Goal: Communication & Community: Answer question/provide support

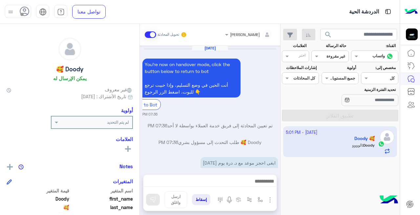
scroll to position [142, 0]
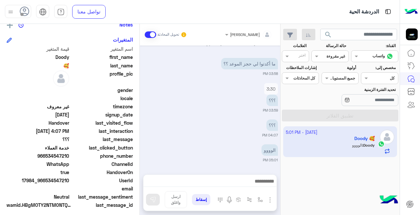
click at [332, 49] on div "حالة الرسالة القناه غير مقروءة" at bounding box center [329, 52] width 37 height 19
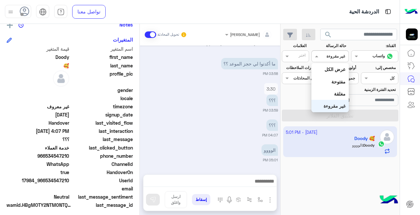
click at [332, 53] on input "text" at bounding box center [337, 56] width 15 height 6
click at [343, 109] on b "غير مقروءة" at bounding box center [334, 106] width 22 height 6
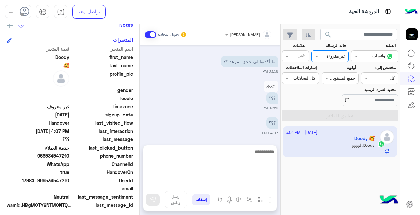
click at [243, 182] on textarea at bounding box center [209, 167] width 133 height 39
type textarea "****"
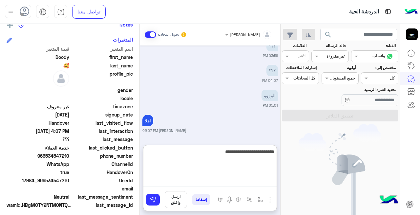
type textarea "**********"
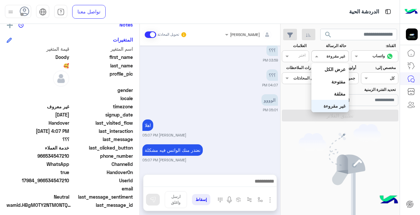
scroll to position [262, 0]
click at [341, 54] on input "text" at bounding box center [337, 56] width 15 height 6
click at [334, 105] on b "غير مقروءة" at bounding box center [334, 106] width 22 height 6
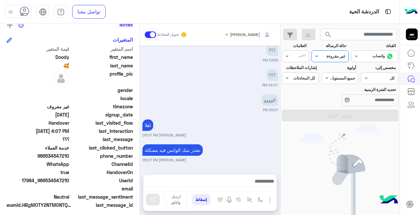
click at [348, 76] on input "text" at bounding box center [347, 78] width 15 height 6
drag, startPoint x: 359, startPoint y: 77, endPoint x: 367, endPoint y: 79, distance: 8.2
click at [359, 77] on div "أولوية جميع المستويات جميع المستويات" at bounding box center [340, 74] width 40 height 19
click at [367, 79] on span at bounding box center [365, 78] width 8 height 7
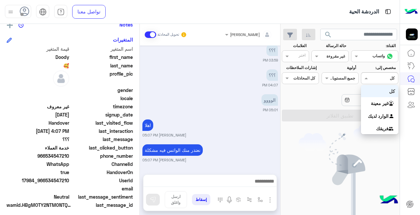
click at [367, 90] on div "كل" at bounding box center [379, 91] width 37 height 12
drag, startPoint x: 374, startPoint y: 73, endPoint x: 375, endPoint y: 77, distance: 3.9
click at [375, 74] on div "Agent Filter كل" at bounding box center [379, 78] width 37 height 12
click at [373, 102] on b "غير معينة" at bounding box center [379, 104] width 18 height 6
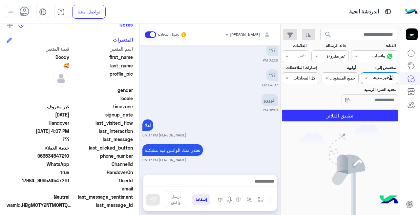
click at [375, 74] on div "Agent Filter غير معينة" at bounding box center [379, 78] width 37 height 12
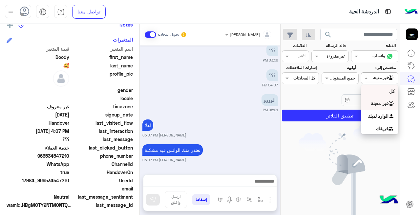
click at [374, 87] on div "كل" at bounding box center [379, 91] width 37 height 12
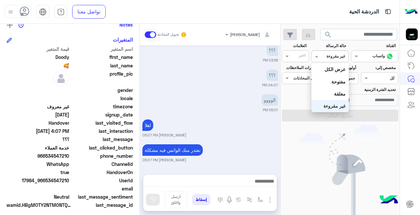
click at [323, 58] on div at bounding box center [329, 55] width 36 height 6
click at [330, 68] on b "عرض الكل" at bounding box center [334, 70] width 21 height 6
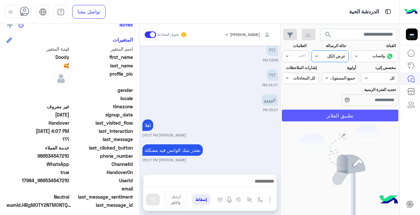
click at [333, 117] on button "تطبيق الفلاتر" at bounding box center [340, 116] width 116 height 12
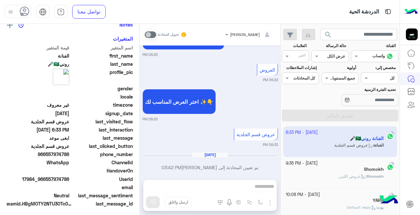
scroll to position [142, 0]
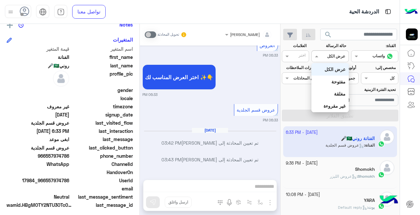
click at [327, 57] on div at bounding box center [329, 55] width 36 height 6
click at [332, 107] on b "غير مقروءة" at bounding box center [334, 106] width 22 height 6
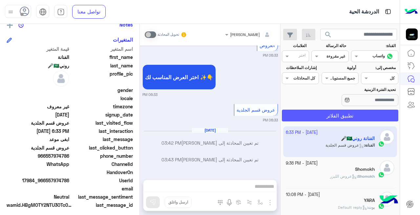
click at [334, 117] on button "تطبيق الفلاتر" at bounding box center [340, 116] width 116 height 12
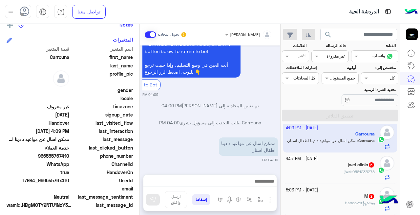
scroll to position [3, 0]
click at [336, 165] on div "jwel clinic 5" at bounding box center [330, 167] width 89 height 7
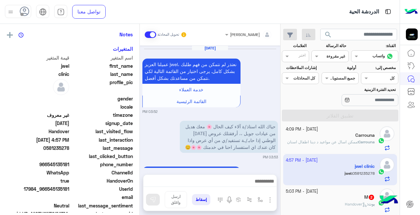
scroll to position [142, 0]
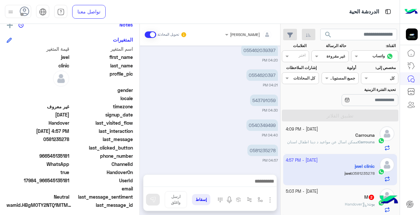
click at [314, 189] on small "[DATE] - 5:03 PM" at bounding box center [302, 192] width 32 height 6
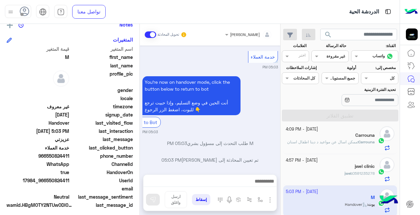
scroll to position [4, 0]
click at [341, 204] on app-inbox-user "[DATE] - 5:03 PM M بوت : Handover" at bounding box center [340, 200] width 114 height 31
click at [341, 169] on div "jwel clinic" at bounding box center [330, 166] width 89 height 7
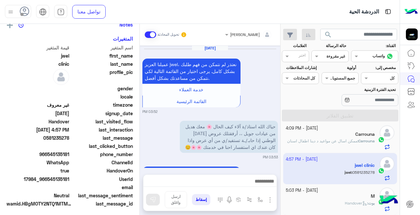
scroll to position [223, 0]
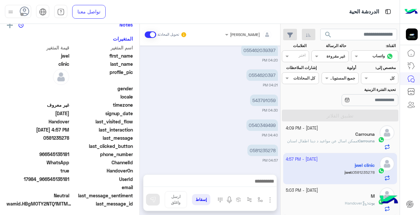
click at [335, 54] on input "text" at bounding box center [337, 56] width 15 height 6
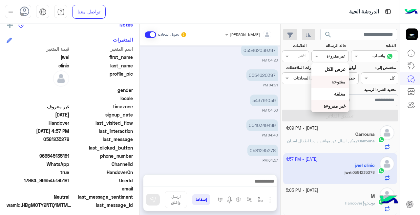
click at [337, 83] on b "مفتوحة" at bounding box center [338, 82] width 14 height 6
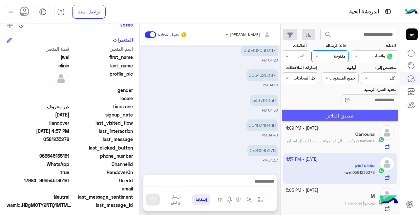
click at [342, 115] on button "تطبيق الفلاتر" at bounding box center [340, 116] width 116 height 12
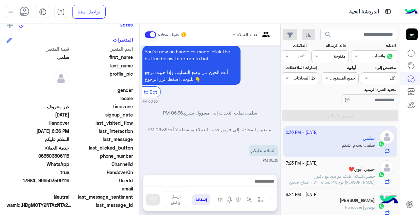
click at [329, 55] on div at bounding box center [329, 55] width 36 height 6
click at [335, 94] on b "مغلقة" at bounding box center [339, 94] width 11 height 6
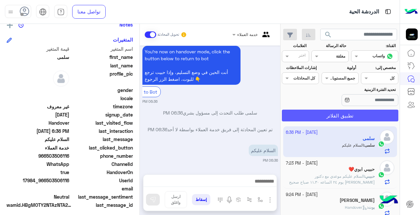
click at [336, 115] on button "تطبيق الفلاتر" at bounding box center [340, 116] width 116 height 12
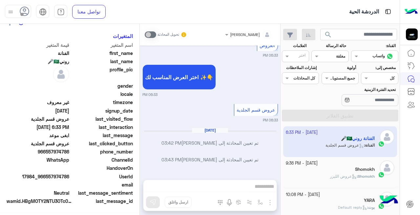
scroll to position [142, 0]
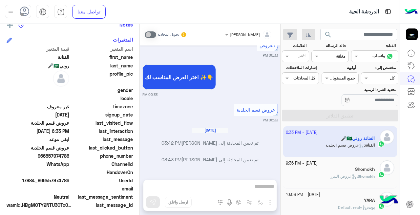
click at [333, 175] on span "عروض الليزر" at bounding box center [342, 176] width 27 height 5
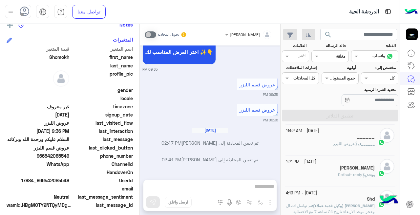
scroll to position [192, 0]
